Goal: Task Accomplishment & Management: Use online tool/utility

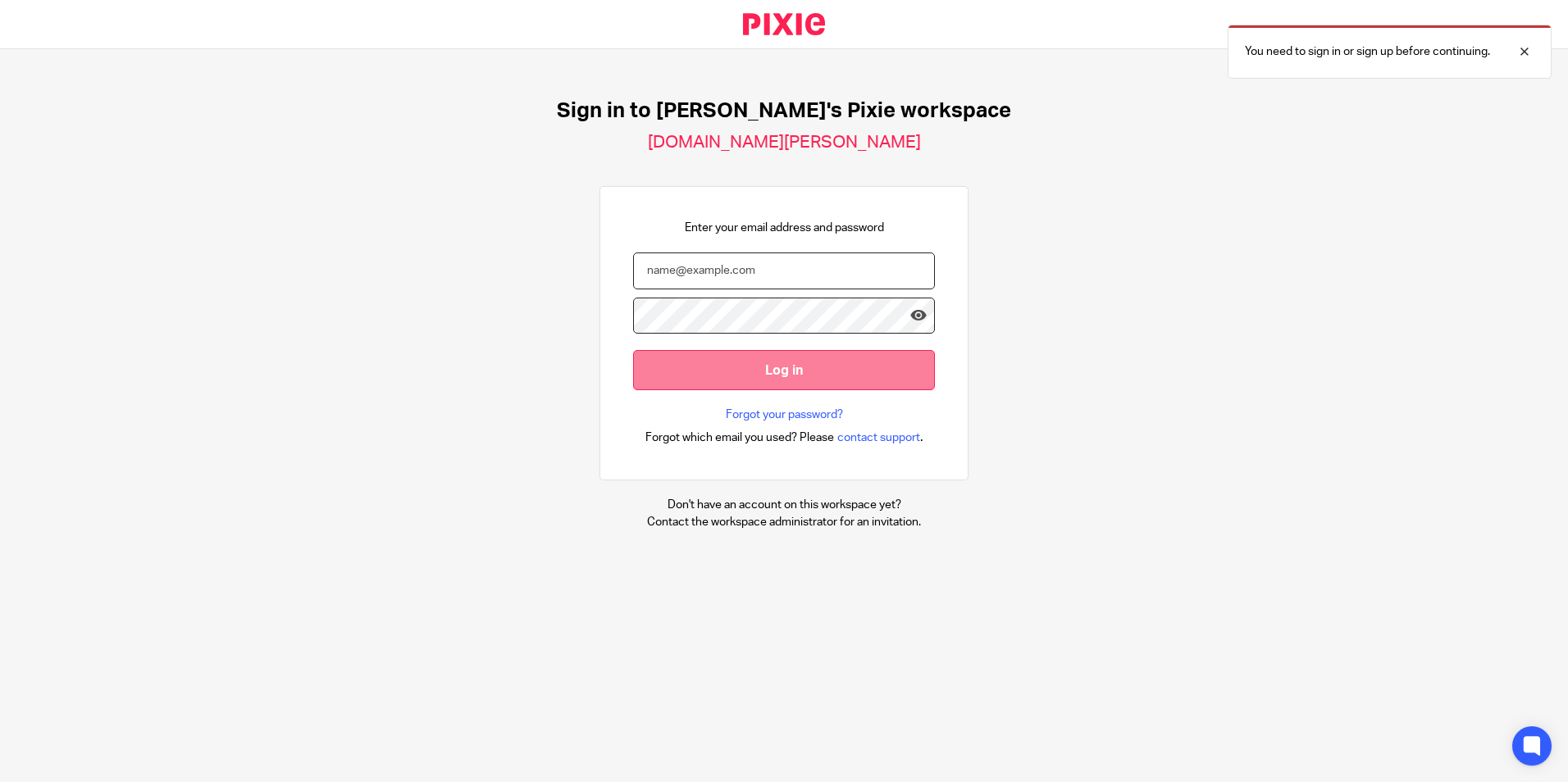
type input "[PERSON_NAME][EMAIL_ADDRESS][DOMAIN_NAME]"
click at [741, 374] on input "Log in" at bounding box center [783, 369] width 301 height 40
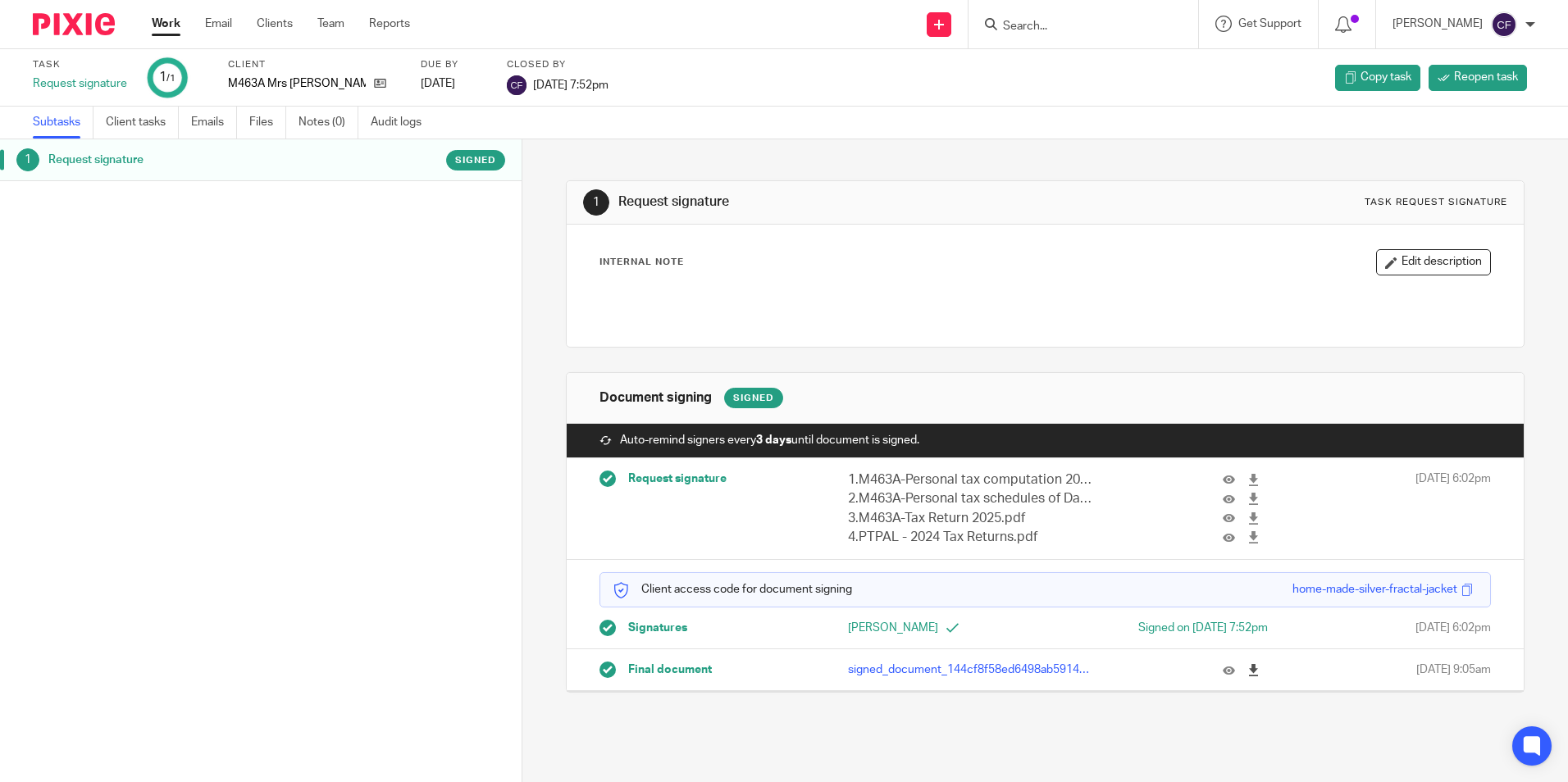
click at [1247, 670] on icon at bounding box center [1253, 670] width 12 height 12
